Goal: Information Seeking & Learning: Check status

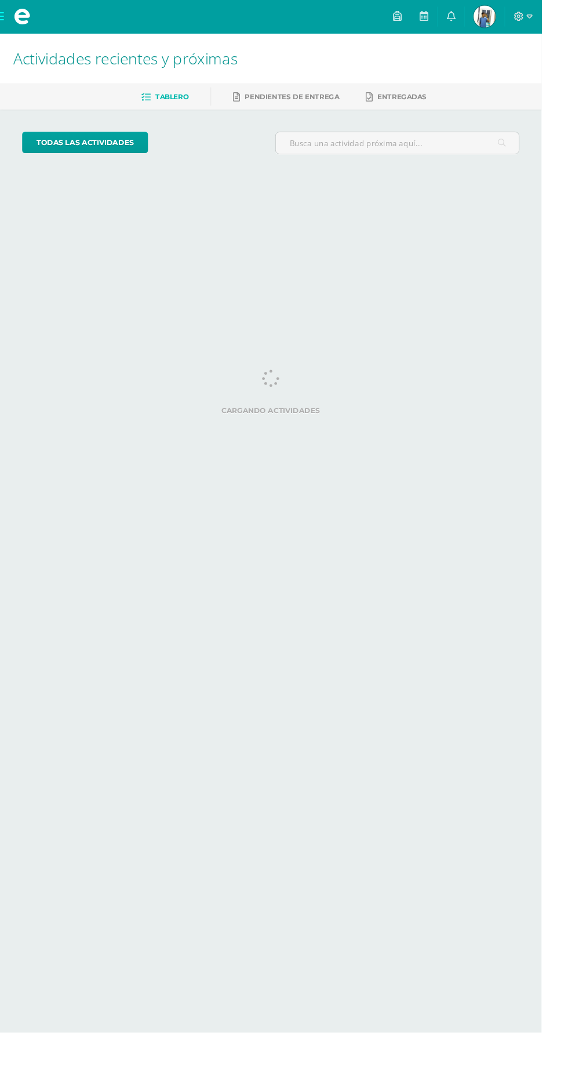
click at [20, 2] on span at bounding box center [23, 17] width 46 height 35
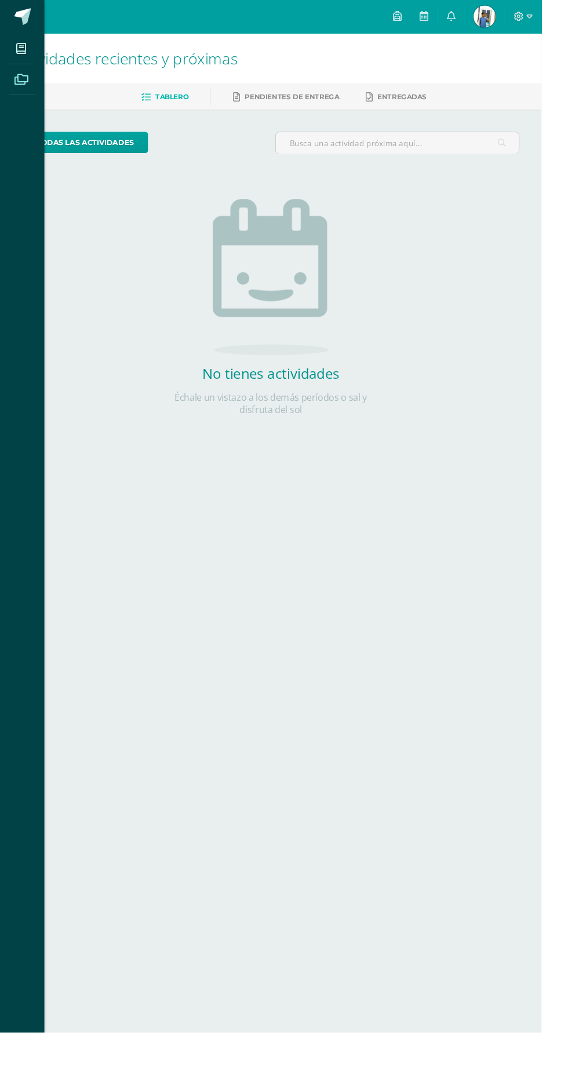
click at [19, 75] on span at bounding box center [22, 83] width 26 height 26
click at [22, 51] on icon at bounding box center [22, 51] width 10 height 12
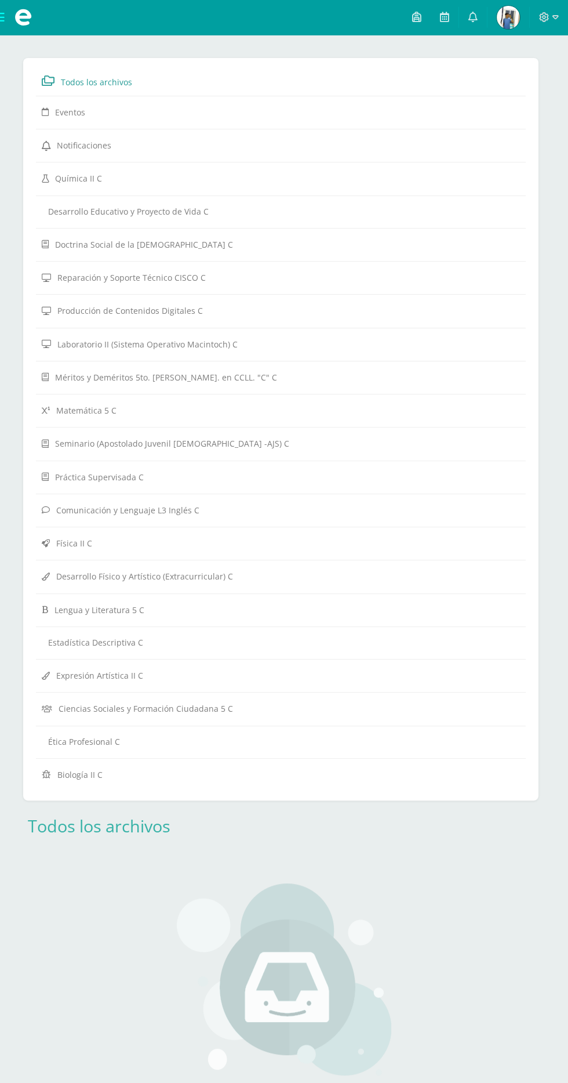
click at [34, 8] on span at bounding box center [23, 17] width 46 height 35
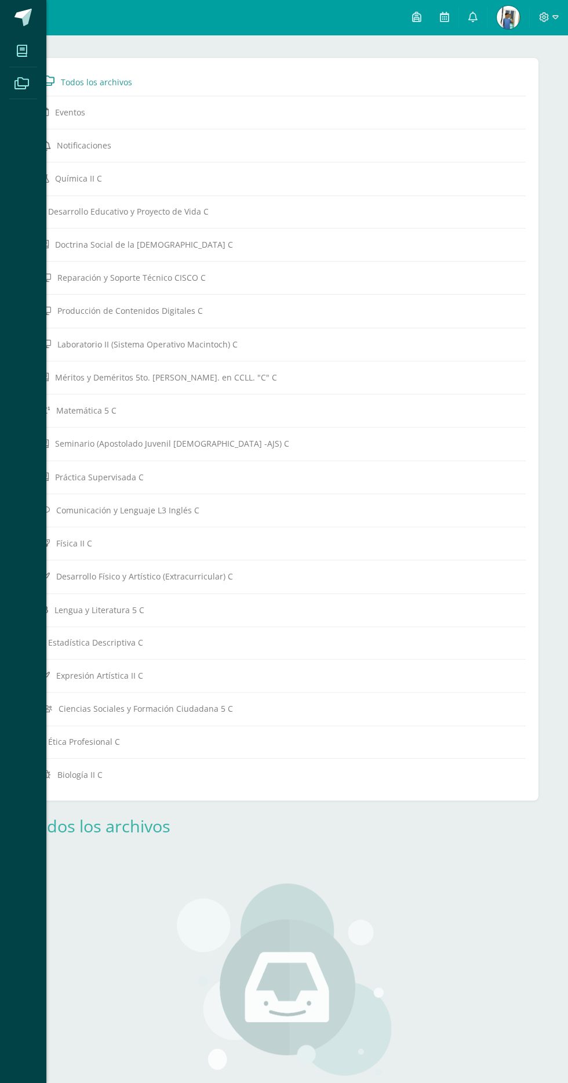
click at [22, 50] on icon at bounding box center [22, 51] width 10 height 12
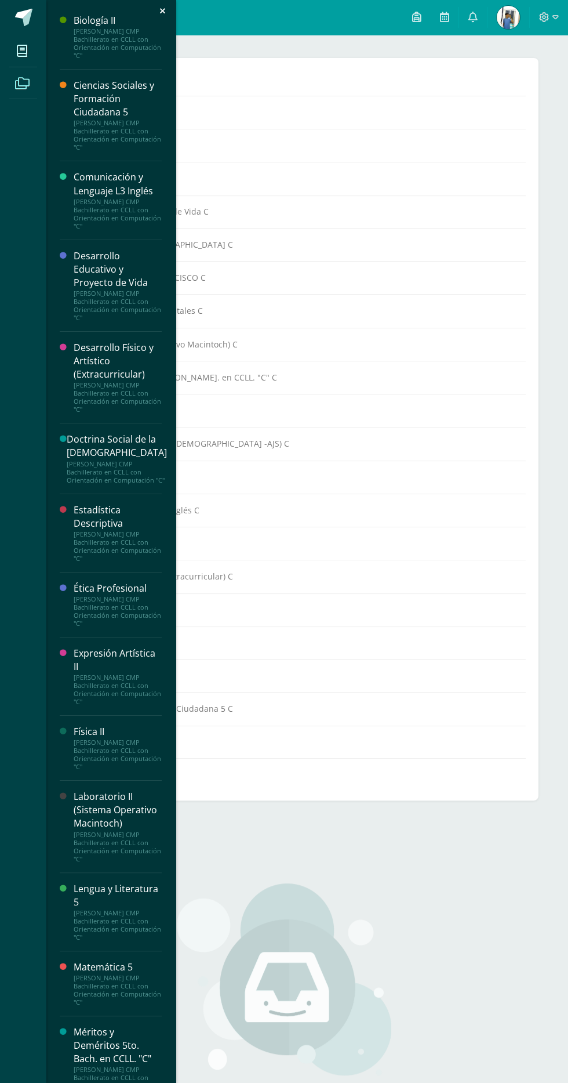
click at [85, 530] on div "Estadística Descriptiva" at bounding box center [118, 516] width 88 height 27
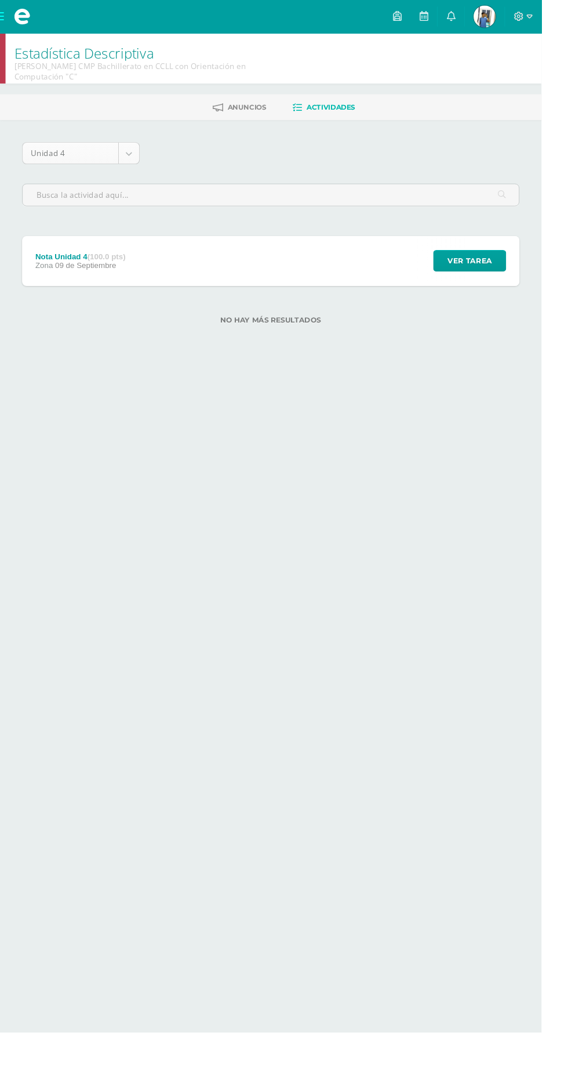
click at [83, 157] on body "Mis cursos Archivos Cerrar panel Biología II Quinto Bachillerato CMP Bachillera…" at bounding box center [284, 188] width 568 height 377
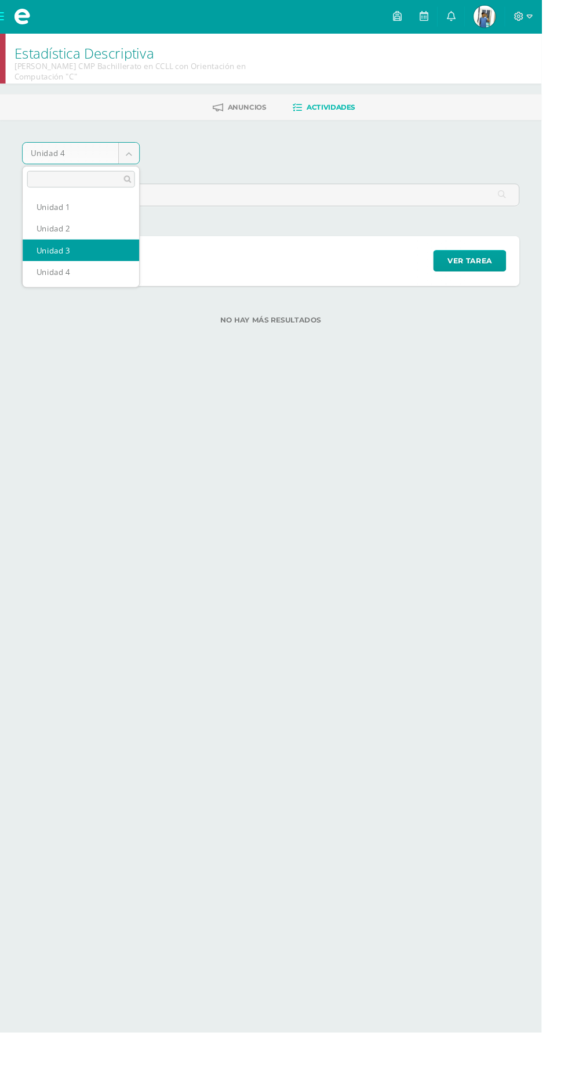
select select "Unidad 3"
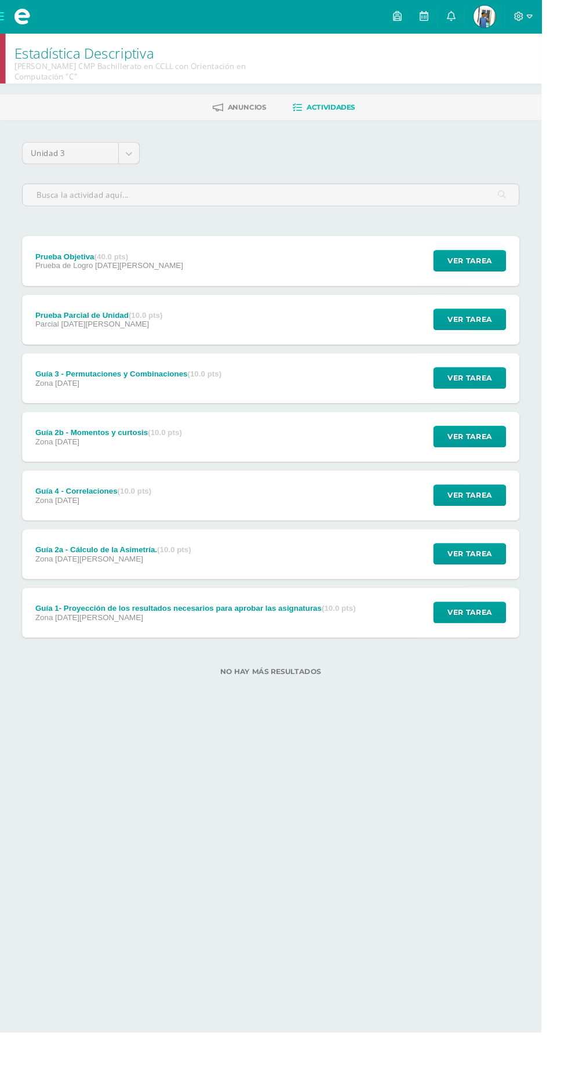
click at [364, 658] on div "Guía 1- Proyección de los resultados necesarios para aprobar las asignaturas (1…" at bounding box center [205, 642] width 364 height 52
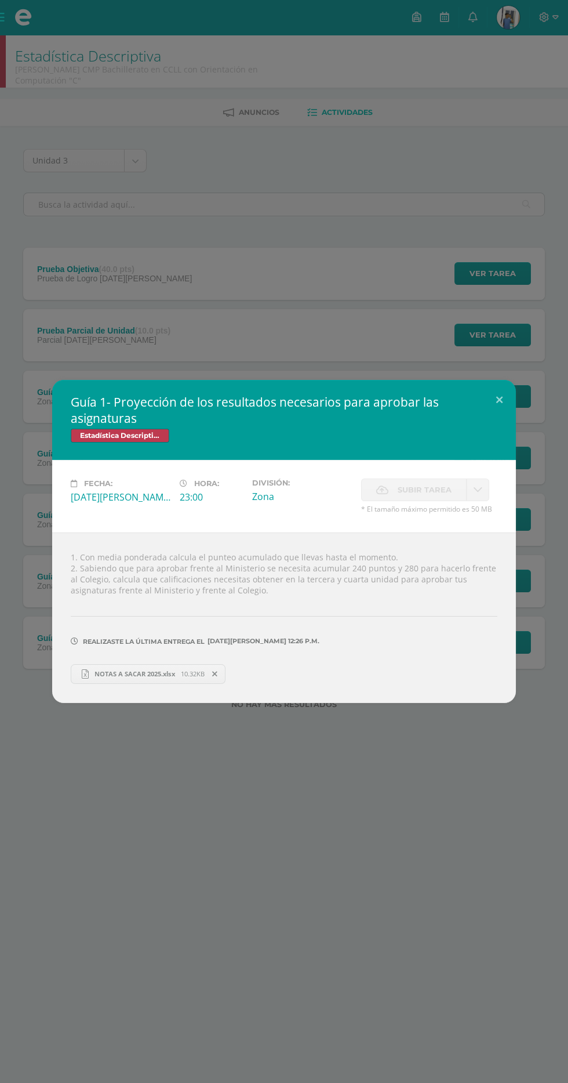
click at [153, 670] on span "NOTAS A SACAR 2025.xlsx" at bounding box center [135, 673] width 92 height 9
click at [485, 408] on button at bounding box center [499, 399] width 33 height 39
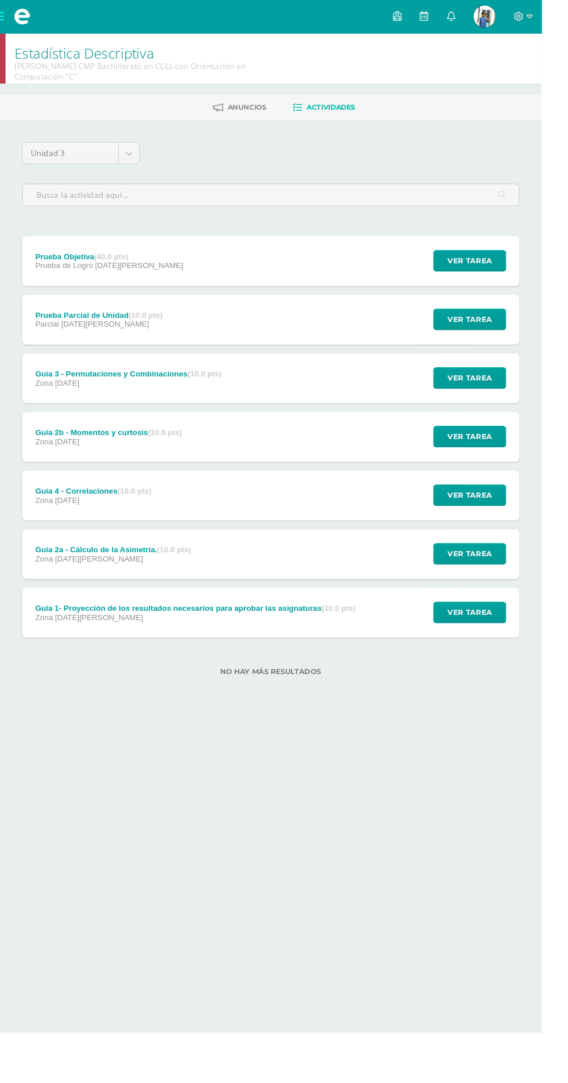
click at [529, 30] on link "[PERSON_NAME] Mi Perfil" at bounding box center [509, 17] width 42 height 35
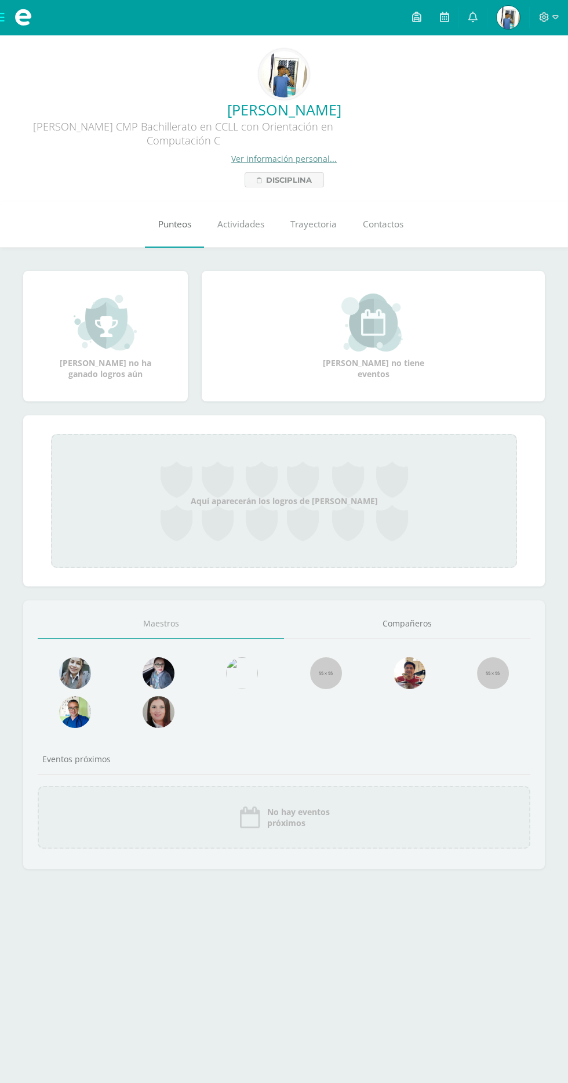
click at [197, 248] on link "Punteos" at bounding box center [174, 224] width 59 height 46
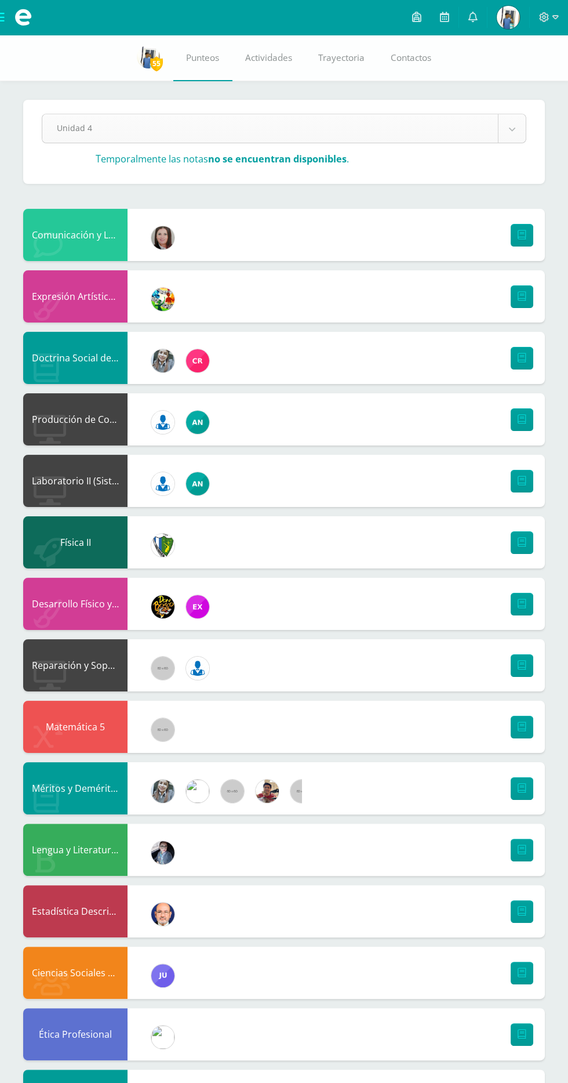
click at [424, 132] on body "Mis cursos Archivos Cerrar panel Biología II Quinto Bachillerato CMP Bachillera…" at bounding box center [284, 695] width 568 height 1391
